Goal: Transaction & Acquisition: Subscribe to service/newsletter

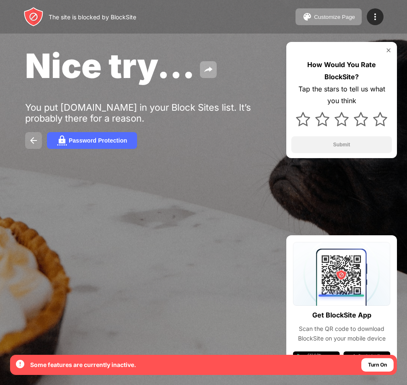
drag, startPoint x: 41, startPoint y: 138, endPoint x: 36, endPoint y: 139, distance: 5.1
click at [36, 139] on div "Password Protection" at bounding box center [203, 140] width 357 height 17
click at [36, 139] on img at bounding box center [34, 140] width 10 height 10
click at [76, 130] on div "Nice try... You put youtube.com in your Block Sites list. It’s probably there f…" at bounding box center [203, 97] width 407 height 194
click at [75, 147] on button "Password Protection" at bounding box center [92, 140] width 90 height 17
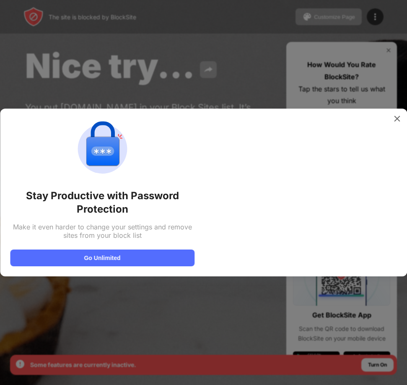
click at [126, 248] on div "Stay Productive with Password Protection Make it even harder to change your set…" at bounding box center [102, 193] width 185 height 148
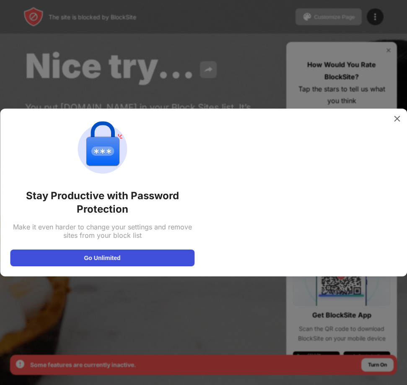
click at [142, 259] on button "Go Unlimited" at bounding box center [102, 258] width 185 height 17
